Goal: Task Accomplishment & Management: Manage account settings

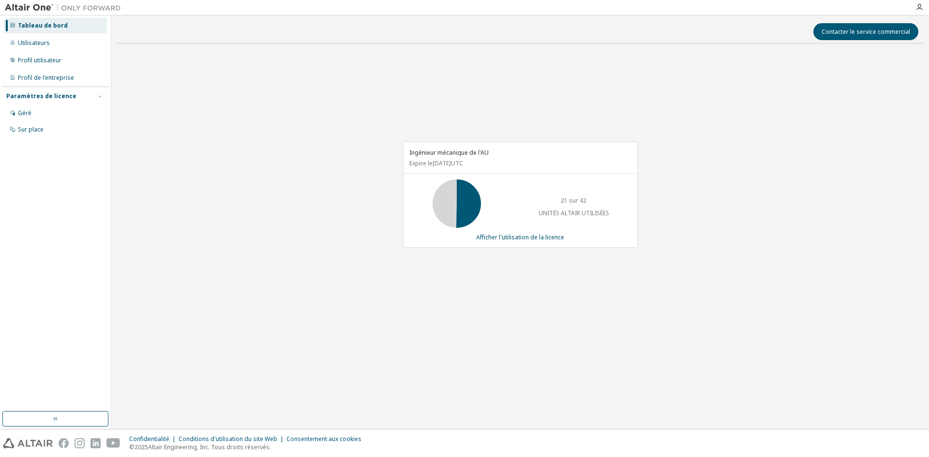
click at [803, 115] on div "Ingénieur mécanique de l'AU Expire le 1er novembre 2025 UTC 21 sur 42 UNITÉS AL…" at bounding box center [520, 199] width 808 height 297
click at [925, 3] on div at bounding box center [919, 7] width 19 height 15
click at [922, 6] on icon "button" at bounding box center [920, 7] width 8 height 8
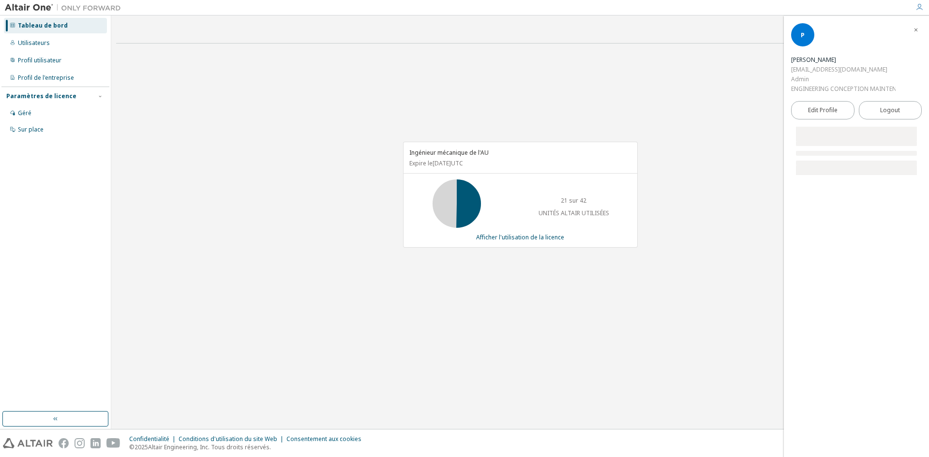
click at [922, 6] on icon "button" at bounding box center [920, 7] width 8 height 8
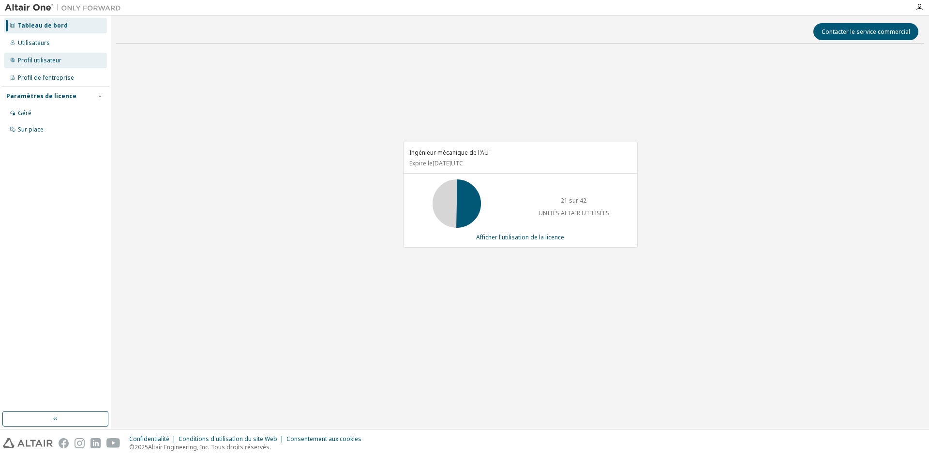
click at [39, 58] on font "Profil utilisateur" at bounding box center [40, 60] width 44 height 8
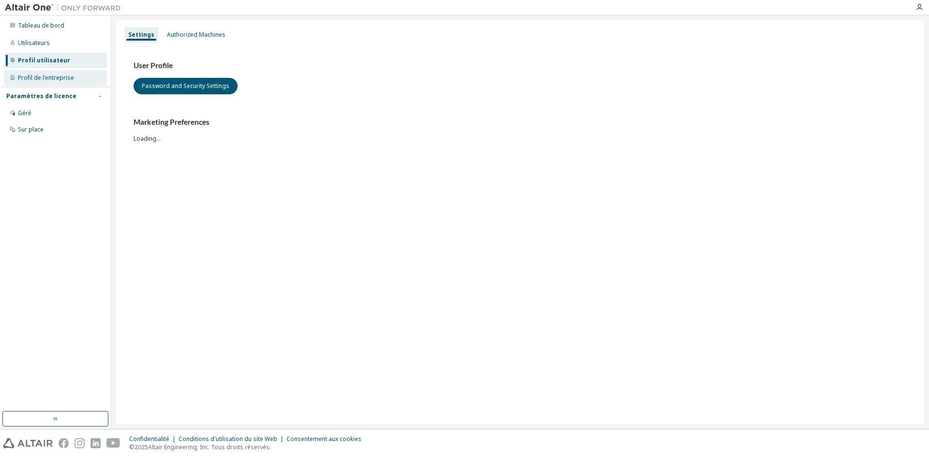
click at [40, 75] on font "Profil de l'entreprise" at bounding box center [46, 78] width 56 height 8
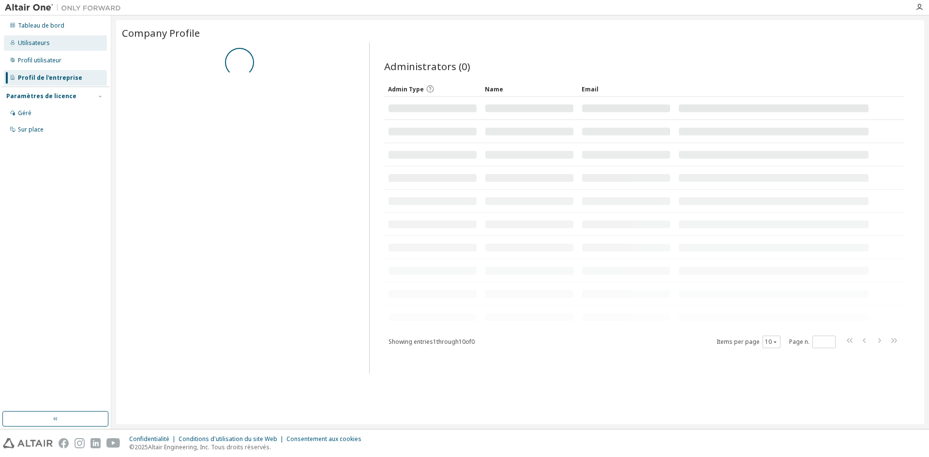
click at [35, 45] on font "Utilisateurs" at bounding box center [34, 43] width 32 height 8
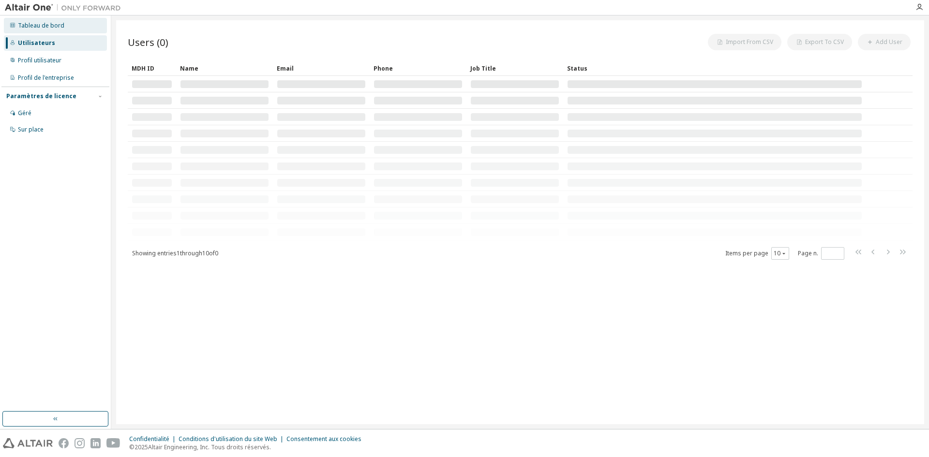
click at [41, 27] on font "Tableau de bord" at bounding box center [41, 25] width 46 height 8
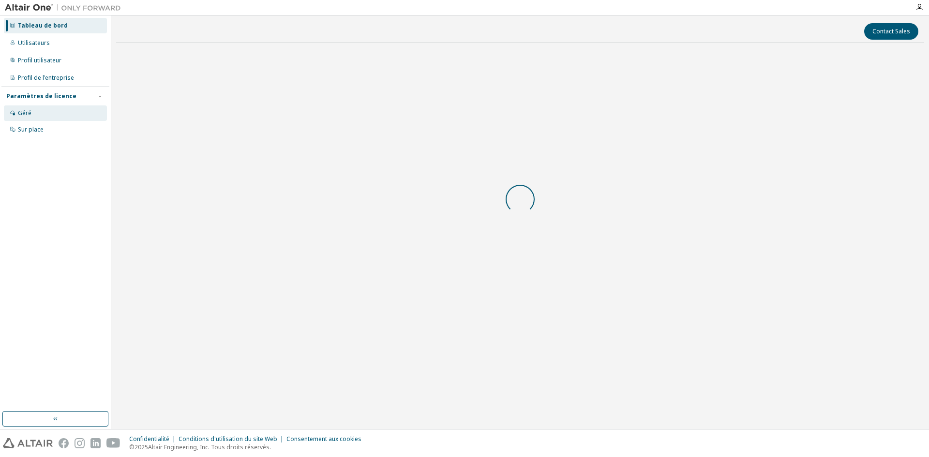
click at [37, 111] on div "Géré" at bounding box center [55, 112] width 103 height 15
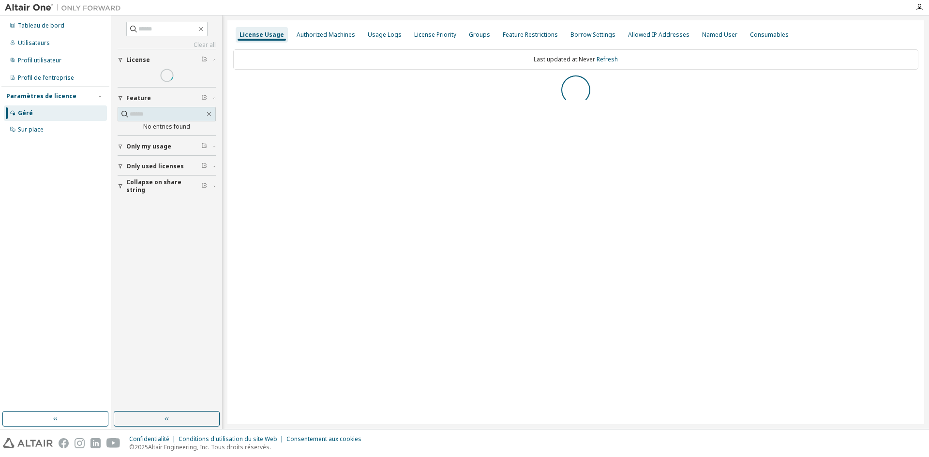
click at [27, 112] on font "Géré" at bounding box center [25, 113] width 15 height 8
click at [29, 134] on div "Sur place" at bounding box center [55, 129] width 103 height 15
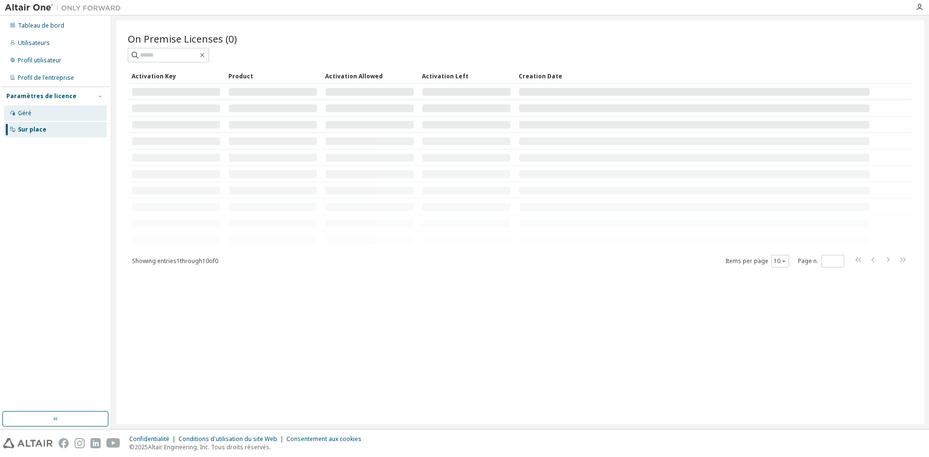
click at [22, 115] on font "Géré" at bounding box center [25, 113] width 14 height 8
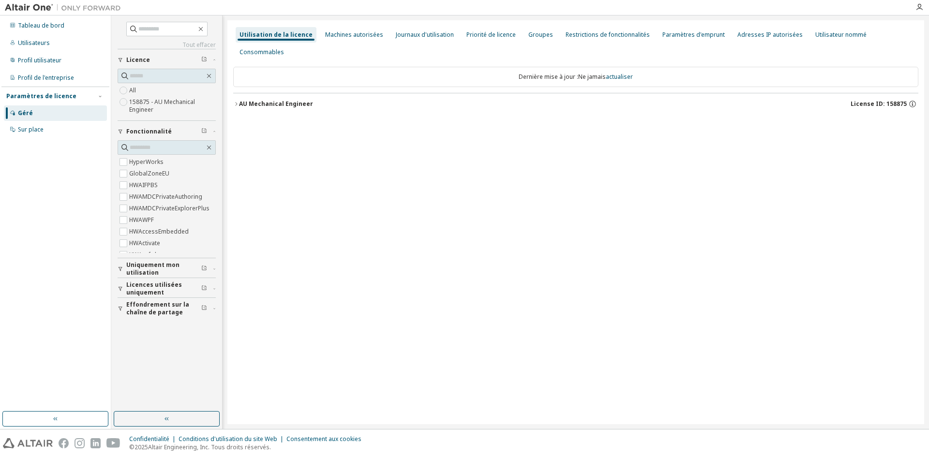
click at [144, 107] on label "158875 - AU Mechanical Engineer" at bounding box center [172, 105] width 87 height 19
click at [297, 93] on button "Ingénieur mécanique de l'AU ID de licence : 158875" at bounding box center [575, 103] width 685 height 21
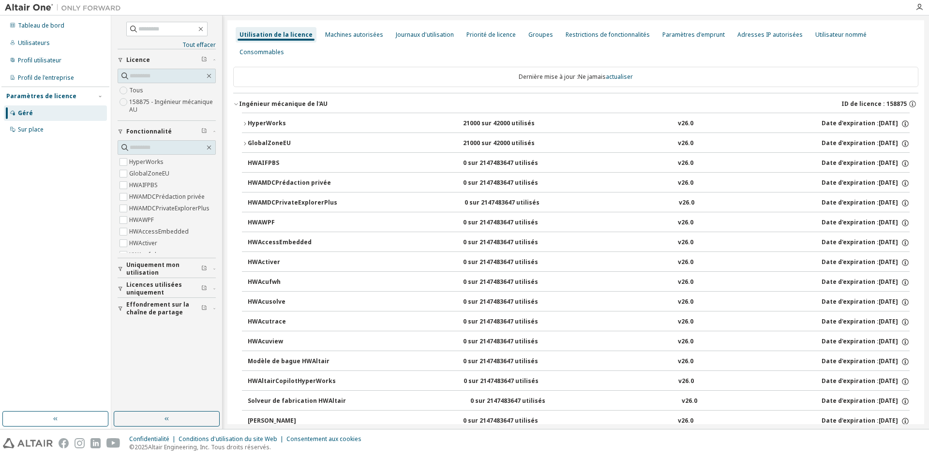
drag, startPoint x: 455, startPoint y: 108, endPoint x: 527, endPoint y: 123, distance: 73.2
click at [553, 120] on div "HyperWorks 21000 sur 42000 utilisés v26.0 Date d'expiration : 2025-11-01" at bounding box center [579, 124] width 662 height 9
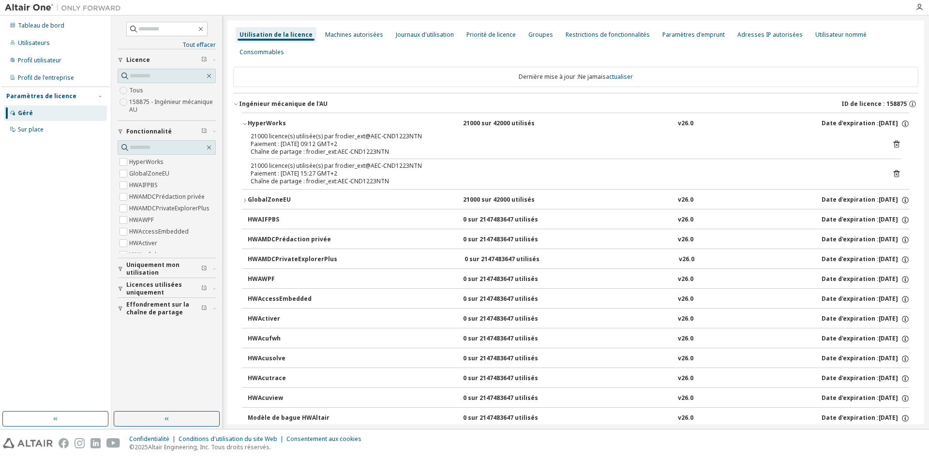
drag, startPoint x: 486, startPoint y: 134, endPoint x: 517, endPoint y: 126, distance: 32.0
click at [516, 133] on div "21000 licence(s) utilisée(s) par frodier_ext@AEC-CND1223NTN Paiement : 2025-10-…" at bounding box center [564, 144] width 627 height 23
click at [59, 189] on div "Tableau de bord Utilisateurs Profil utilisateur Profil de l'entreprise Paramètr…" at bounding box center [55, 213] width 108 height 393
click at [498, 215] on font "0 sur 2147483647 utilisés" at bounding box center [500, 219] width 75 height 8
click at [494, 229] on button "HWAMDCPrédaction privée 0 sur 2147483647 utilisés v26.0 Date d'expiration : 202…" at bounding box center [579, 239] width 662 height 21
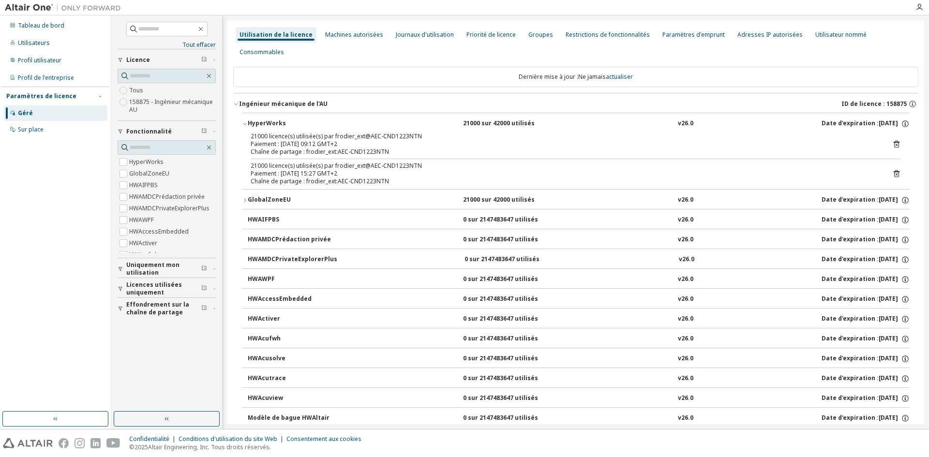
click at [486, 295] on div "0 sur 2147483647 utilisés" at bounding box center [506, 299] width 87 height 9
click at [246, 197] on icon "button" at bounding box center [245, 200] width 6 height 6
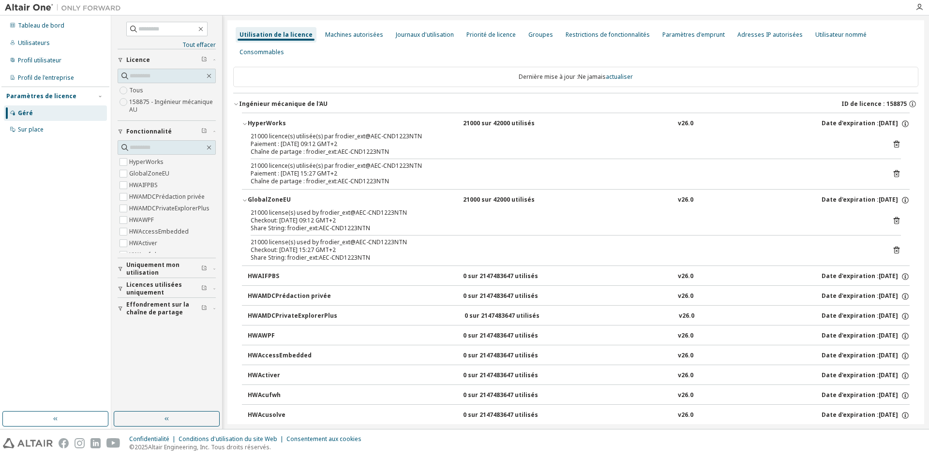
click at [246, 190] on button "GlobalZoneEU 21000 sur 42000 utilisés v26.0 Date d'expiration : 2025-11-01" at bounding box center [576, 200] width 668 height 21
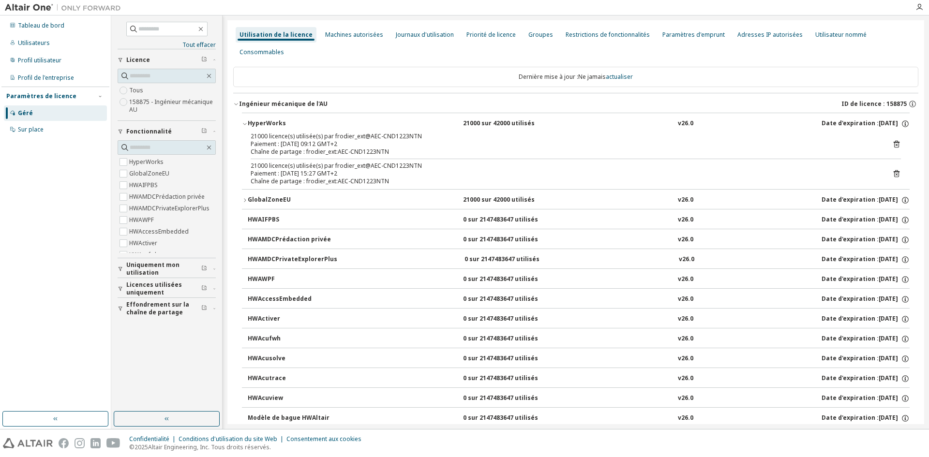
click at [246, 190] on button "GlobalZoneEU 21000 sur 42000 utilisés v26.0 Date d'expiration : 2025-11-01" at bounding box center [576, 200] width 668 height 21
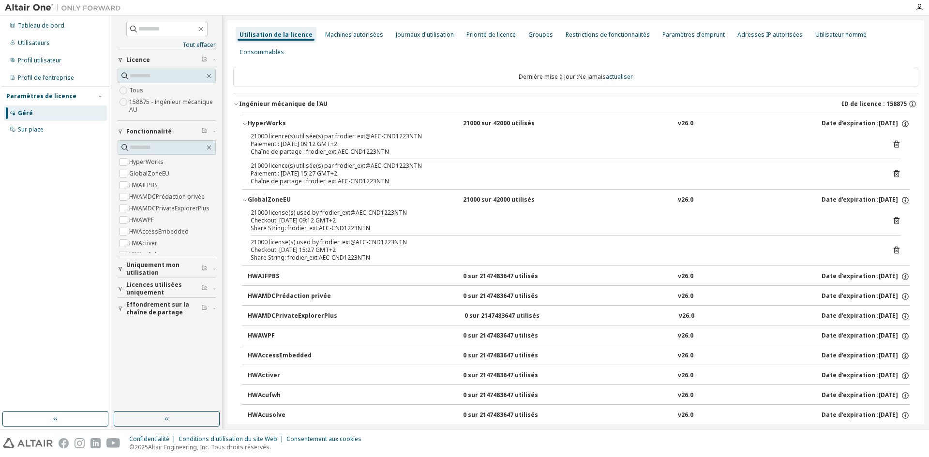
click at [246, 197] on icon "button" at bounding box center [245, 200] width 6 height 6
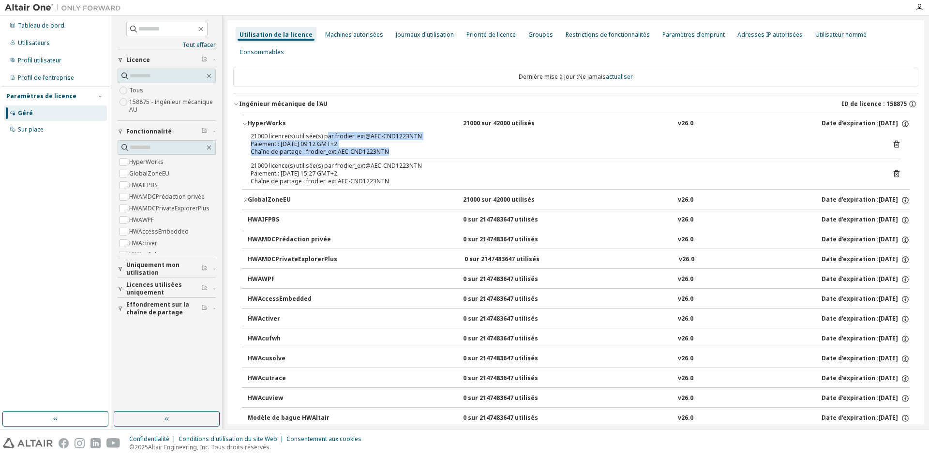
drag, startPoint x: 326, startPoint y: 122, endPoint x: 438, endPoint y: 160, distance: 118.6
click at [438, 156] on div "21000 licence(s) utilisée(s) par frodier_ext@AEC-CND1223NTN Paiement : 2025-10-…" at bounding box center [576, 161] width 668 height 57
click at [501, 133] on div "21000 licence(s) utilisée(s) par frodier_ext@AEC-CND1223NTN" at bounding box center [564, 137] width 627 height 8
click at [244, 121] on icon "button" at bounding box center [245, 124] width 6 height 6
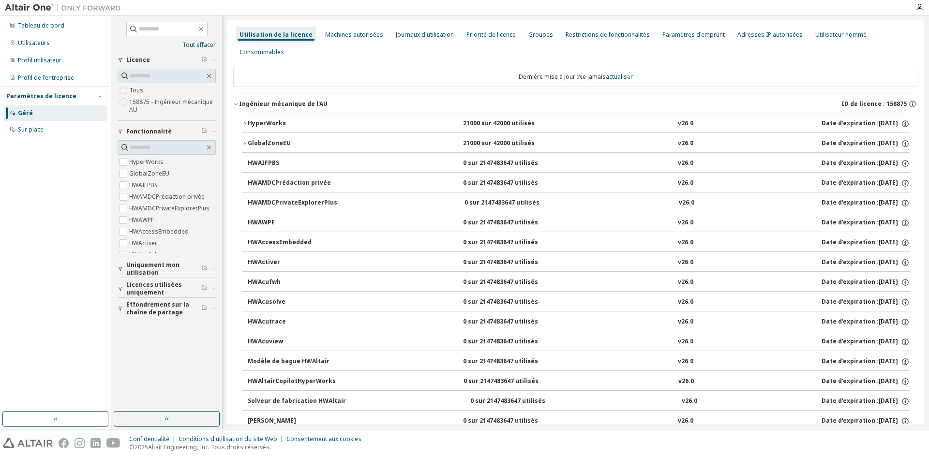
click at [826, 100] on div "Ingénieur mécanique de l'AU ID de licence : 158875" at bounding box center [578, 104] width 679 height 9
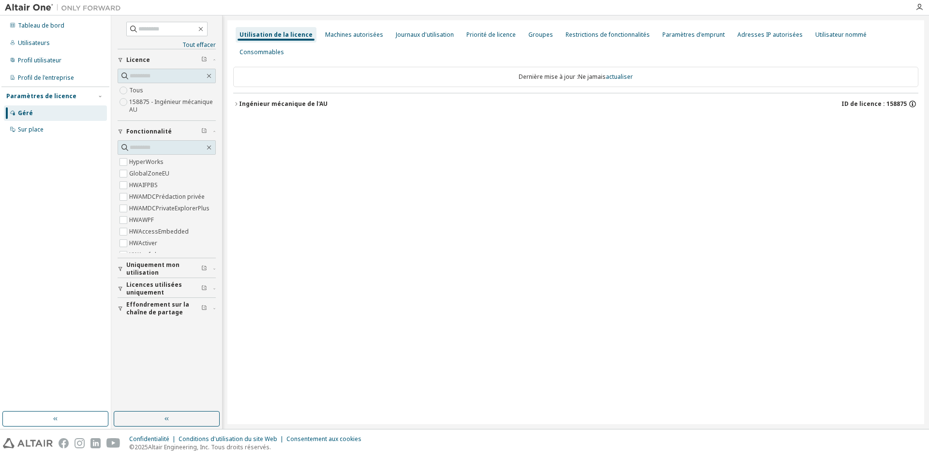
click at [915, 101] on icon "button" at bounding box center [912, 104] width 7 height 7
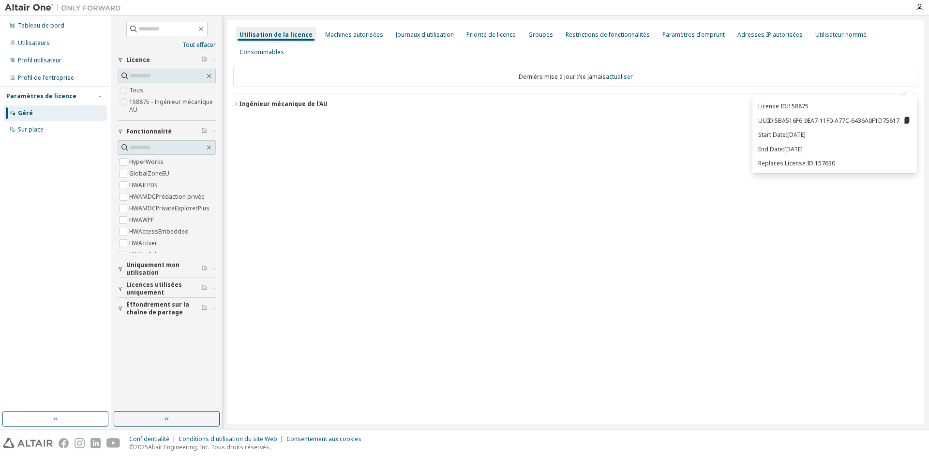
click at [912, 100] on icon "button" at bounding box center [912, 104] width 9 height 9
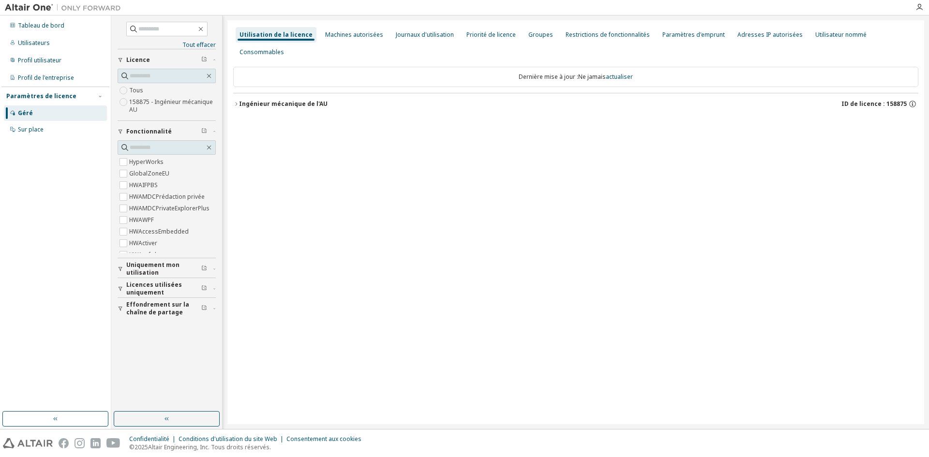
click at [239, 101] on icon "button" at bounding box center [236, 104] width 6 height 6
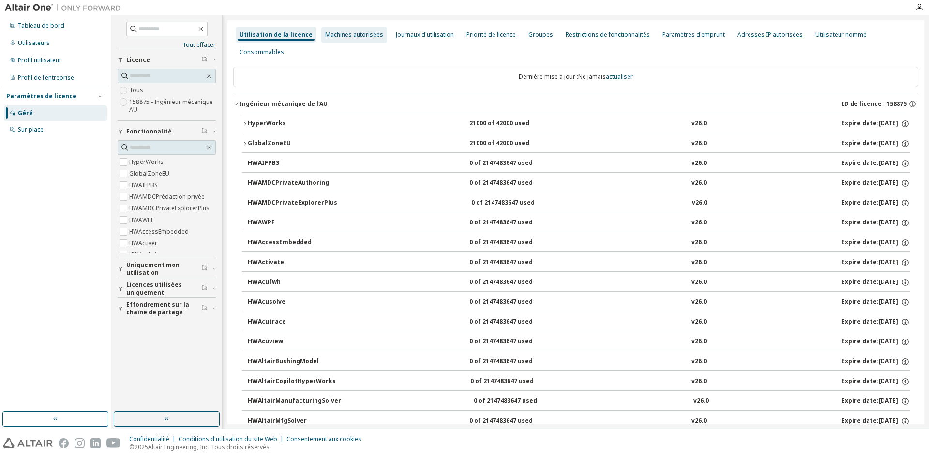
click at [372, 40] on div "Machines autorisées" at bounding box center [354, 34] width 66 height 15
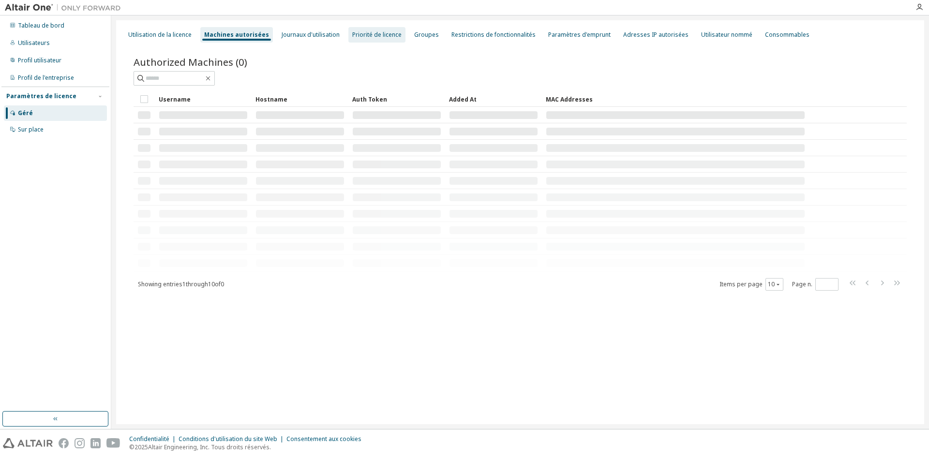
click at [372, 38] on font "Priorité de licence" at bounding box center [376, 34] width 49 height 8
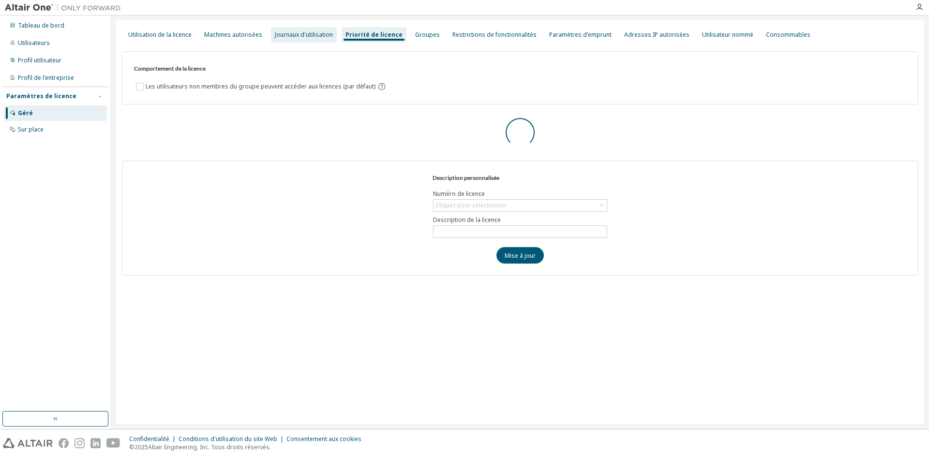
click at [300, 32] on font "Journaux d'utilisation" at bounding box center [304, 34] width 58 height 8
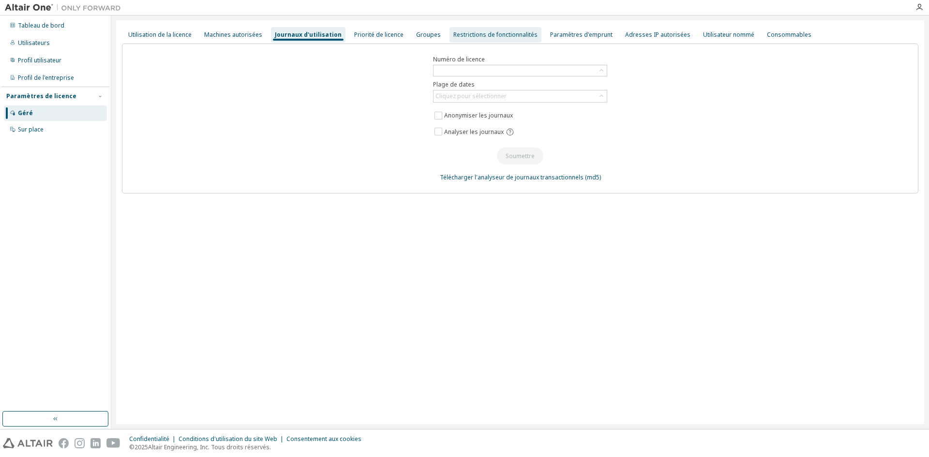
click at [463, 35] on font "Restrictions de fonctionnalités" at bounding box center [495, 34] width 84 height 8
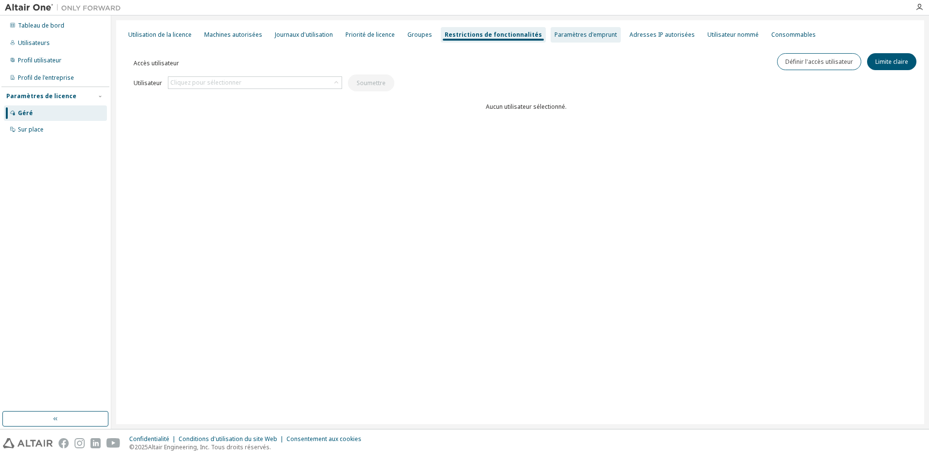
click at [590, 36] on font "Paramètres d'emprunt" at bounding box center [586, 34] width 62 height 8
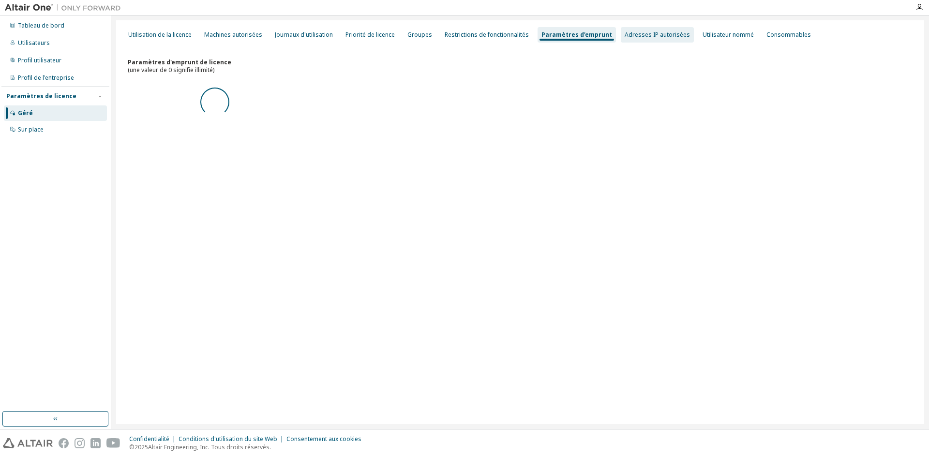
click at [638, 29] on div "Adresses IP autorisées" at bounding box center [657, 34] width 73 height 15
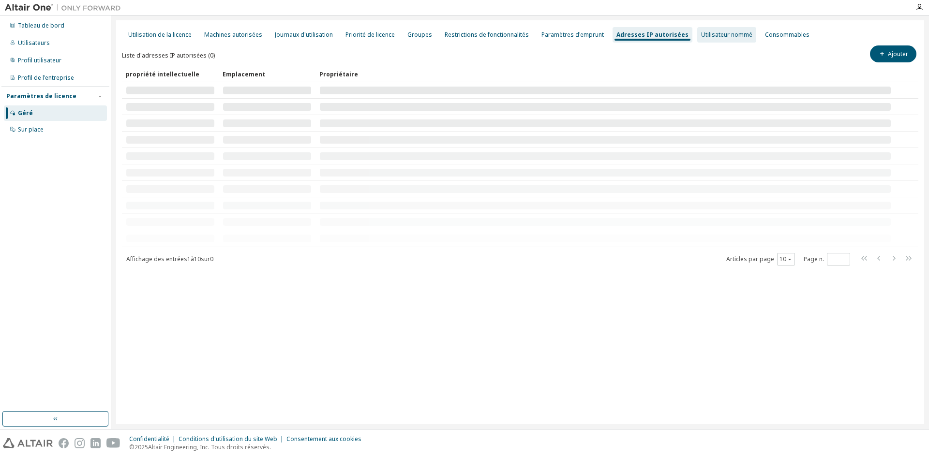
click at [714, 35] on font "Utilisateur nommé" at bounding box center [726, 34] width 51 height 8
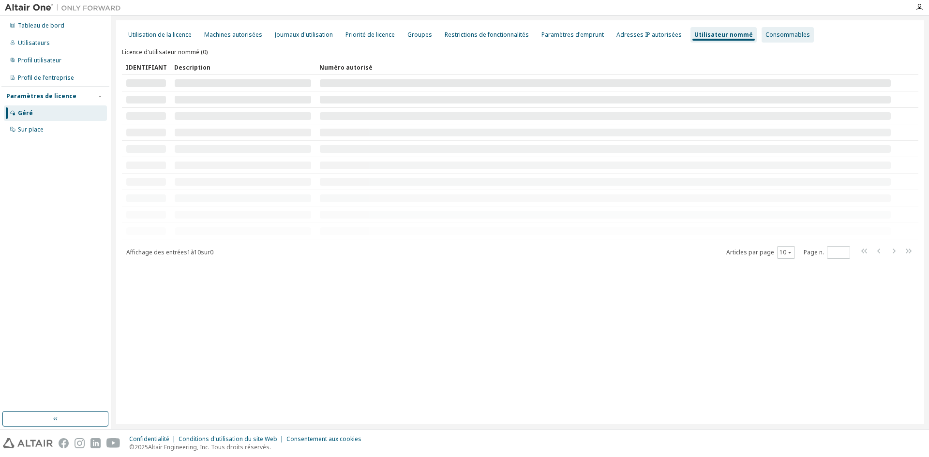
click at [783, 33] on font "Consommables" at bounding box center [788, 34] width 45 height 8
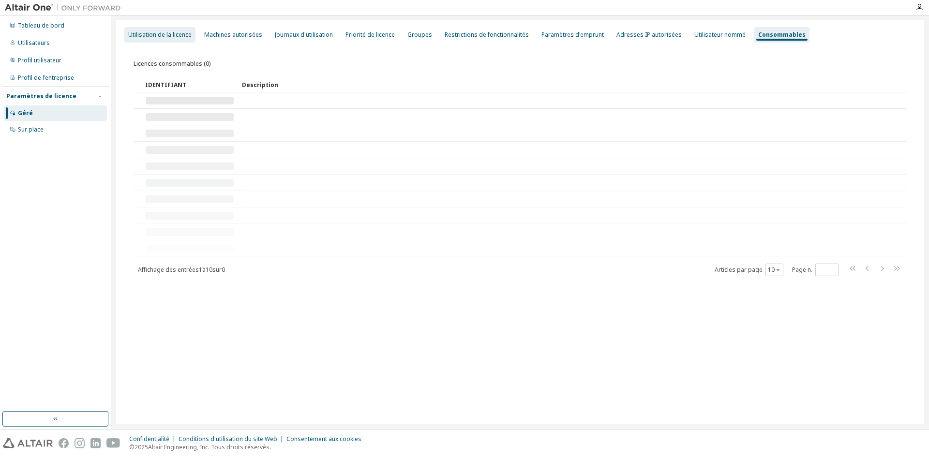
click at [181, 35] on font "Utilisation de la licence" at bounding box center [159, 34] width 63 height 8
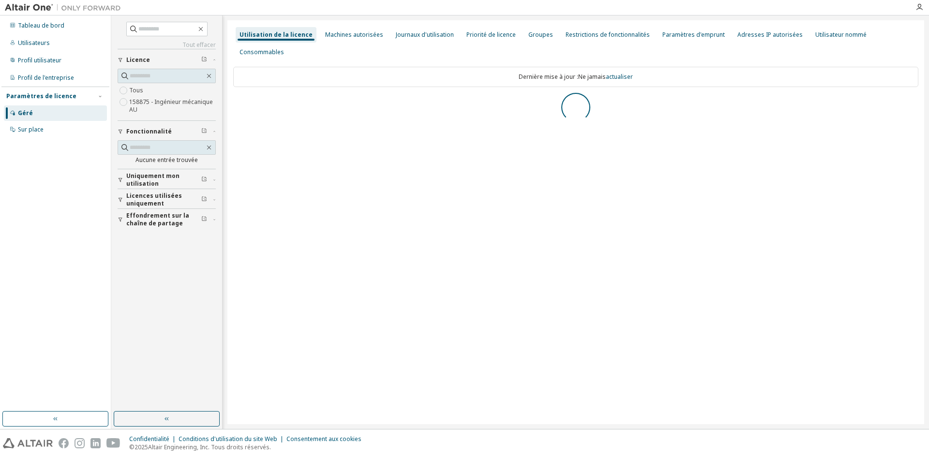
click at [474, 254] on div "Utilisation de la licence Machines autorisées Journaux d'utilisation Priorité d…" at bounding box center [575, 222] width 697 height 404
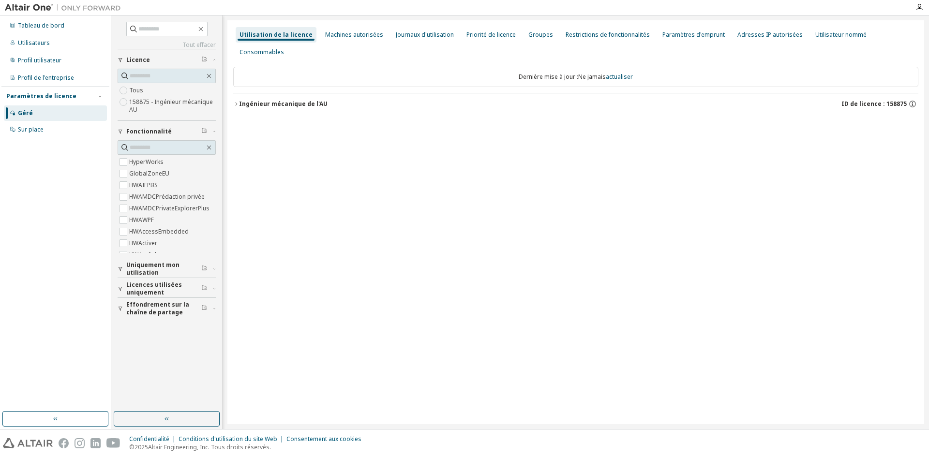
click at [738, 94] on button "Ingénieur mécanique de l'AU ID de licence : 158875" at bounding box center [575, 103] width 685 height 21
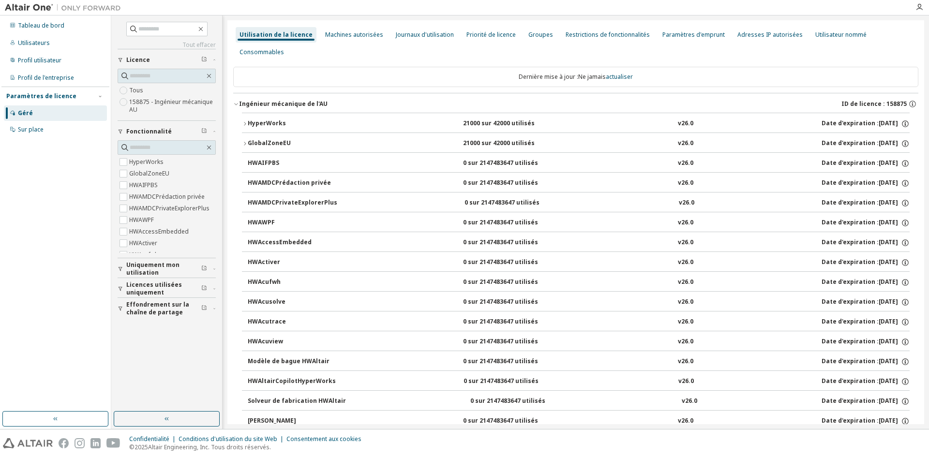
click at [512, 119] on font "21000 sur 42000 utilisés" at bounding box center [499, 123] width 72 height 8
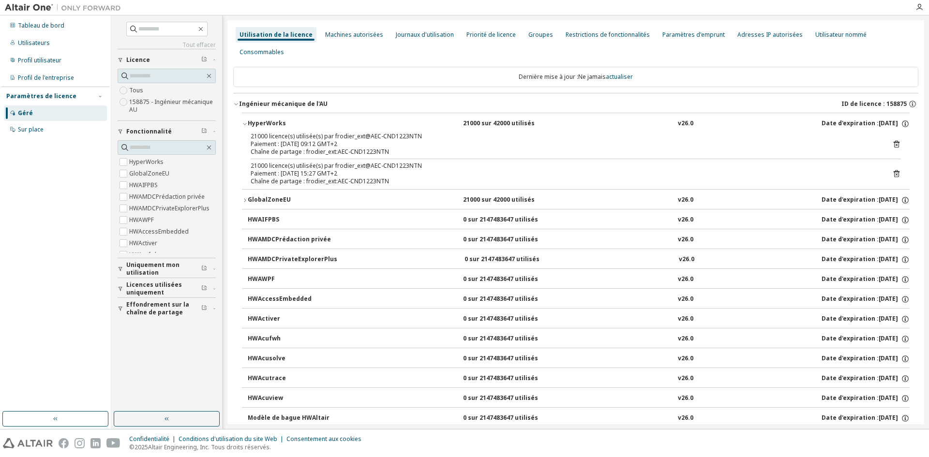
click at [509, 196] on div "21000 sur 42000 utilisés" at bounding box center [506, 200] width 87 height 9
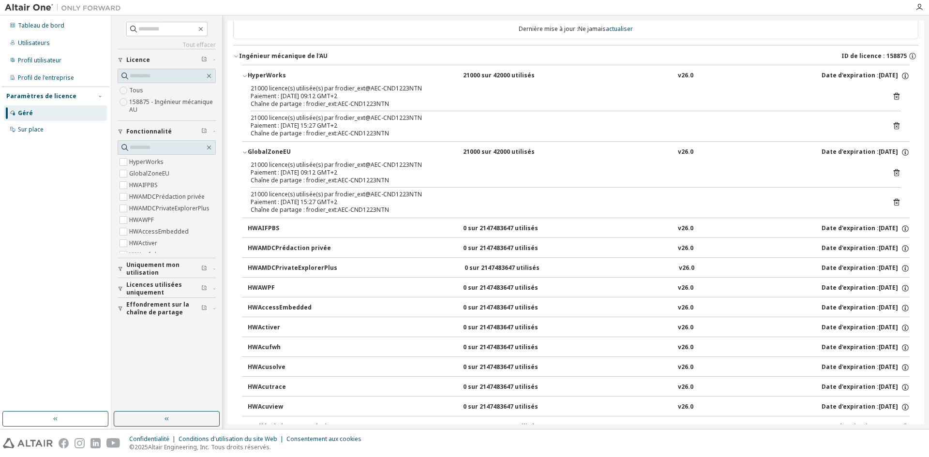
scroll to position [339, 0]
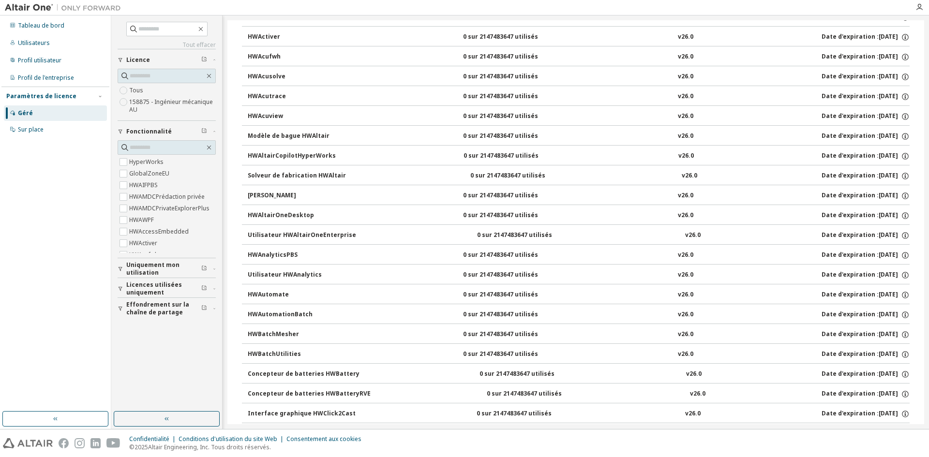
click at [495, 304] on button "HWAutomationBatch 0 sur 2147483647 utilisés v26.0 Date d'expiration : 2025-11-01" at bounding box center [579, 314] width 662 height 21
click at [494, 290] on font "0 sur 2147483647 utilisés" at bounding box center [500, 294] width 75 height 8
click at [495, 290] on font "0 sur 2147483647 utilisés" at bounding box center [500, 294] width 75 height 8
click at [494, 350] on font "0 sur 2147483647 utilisés" at bounding box center [500, 354] width 75 height 8
drag, startPoint x: 473, startPoint y: 389, endPoint x: 483, endPoint y: 400, distance: 14.7
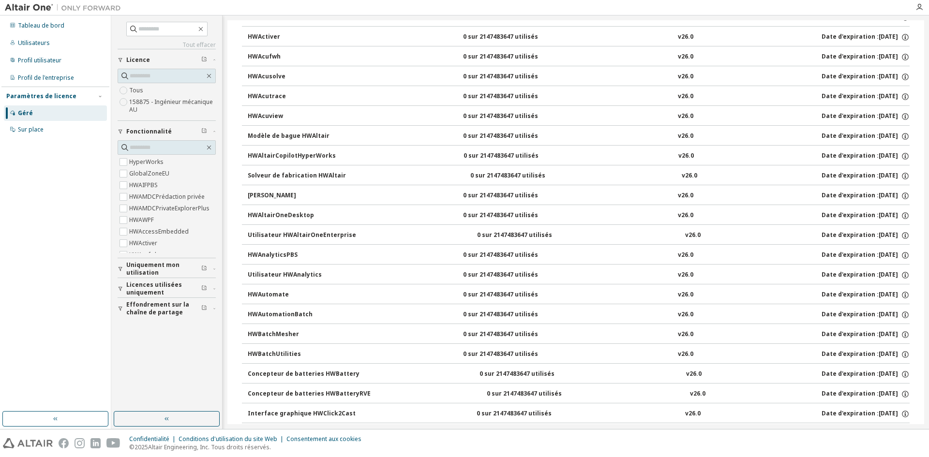
click at [475, 404] on button "Interface graphique HWClick2Cast 0 sur 2147483647 utilisés v26.0 Date d'expirat…" at bounding box center [579, 414] width 662 height 21
click at [495, 429] on font "0 sur 2147483647 utilisés" at bounding box center [500, 433] width 75 height 8
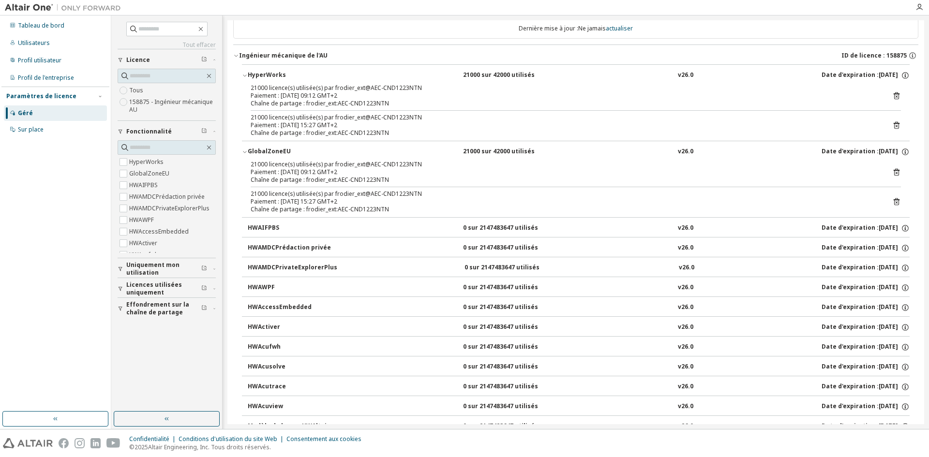
scroll to position [0, 0]
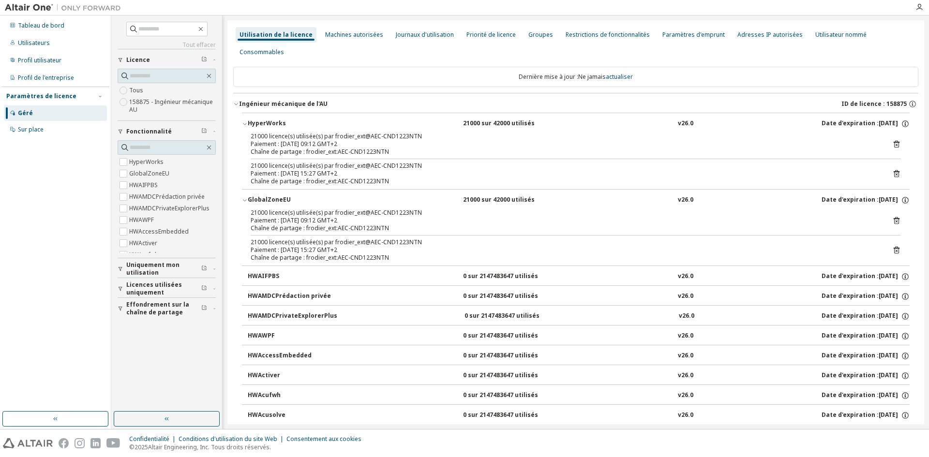
click at [483, 196] on font "21000 sur 42000 utilisés" at bounding box center [499, 200] width 72 height 8
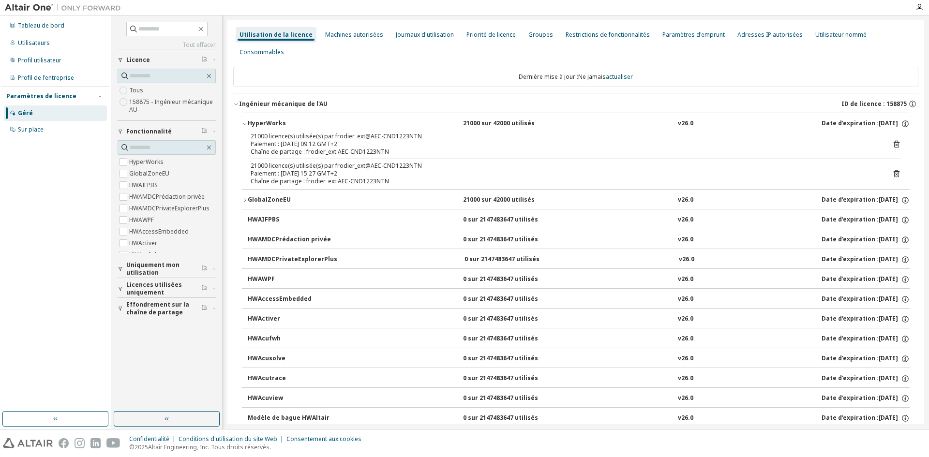
click at [510, 119] on font "21000 sur 42000 utilisés" at bounding box center [499, 123] width 72 height 8
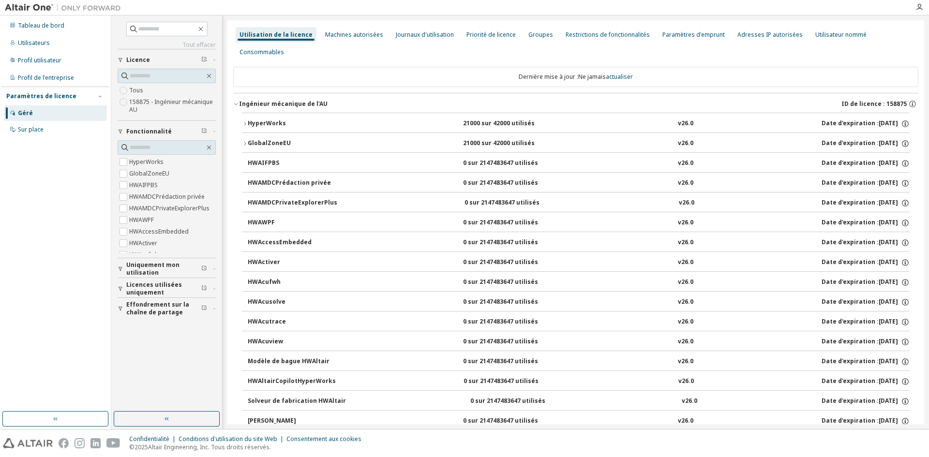
click at [239, 100] on font "Ingénieur mécanique de l'AU" at bounding box center [283, 104] width 89 height 8
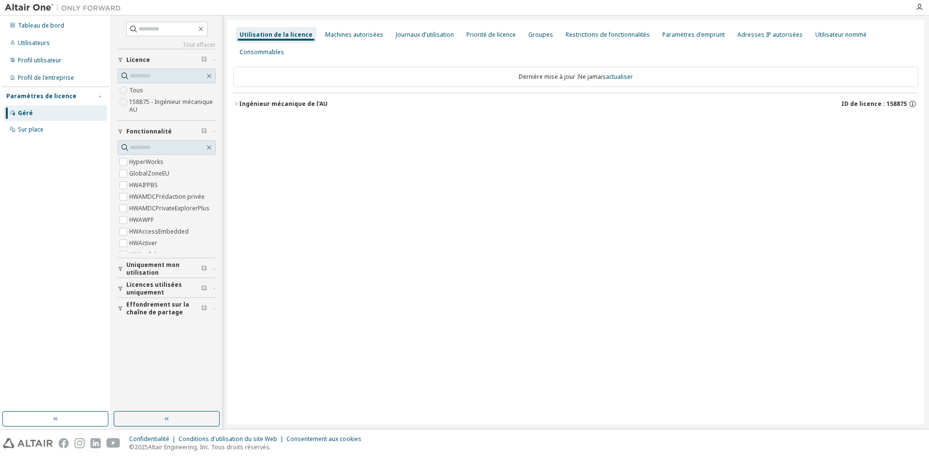
click at [239, 100] on font "Ingénieur mécanique de l'AU" at bounding box center [283, 104] width 89 height 8
